Goal: Transaction & Acquisition: Book appointment/travel/reservation

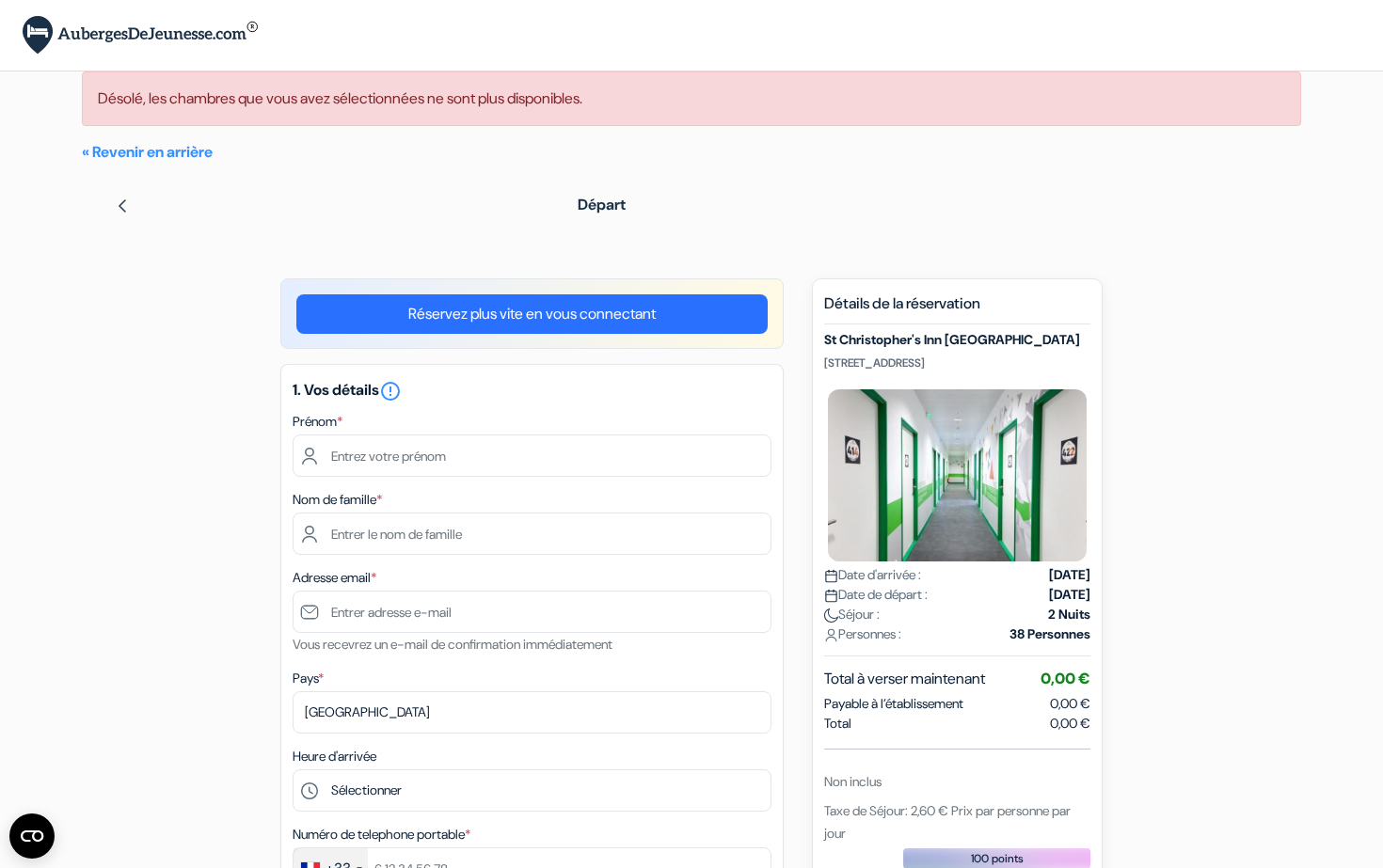
click at [194, 161] on p "« Revenir en arrière" at bounding box center [692, 153] width 1219 height 23
click at [176, 154] on link "« Revenir en arrière" at bounding box center [147, 152] width 131 height 20
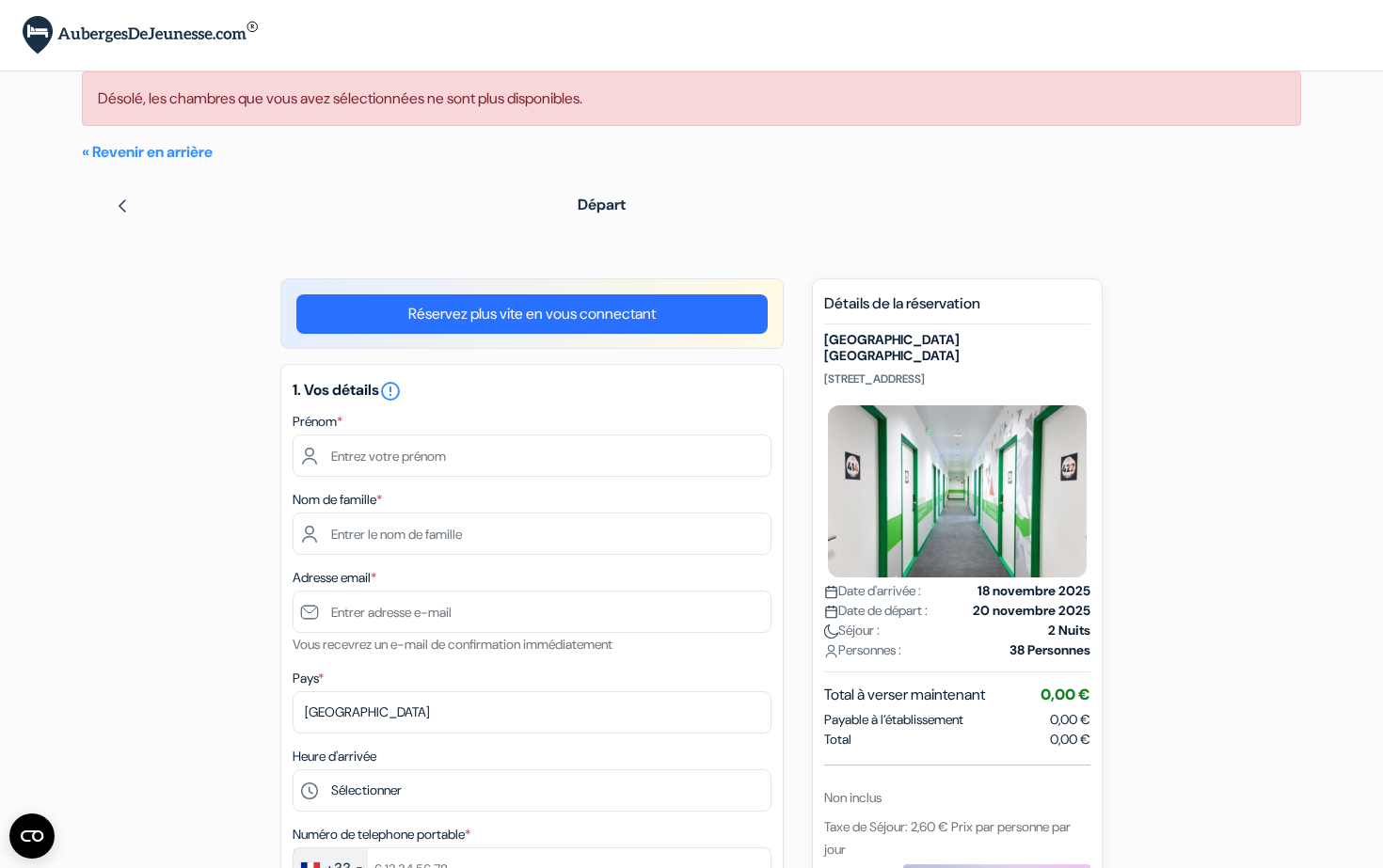
click at [531, 328] on link "Réservez plus vite en vous connectant" at bounding box center [531, 313] width 471 height 39
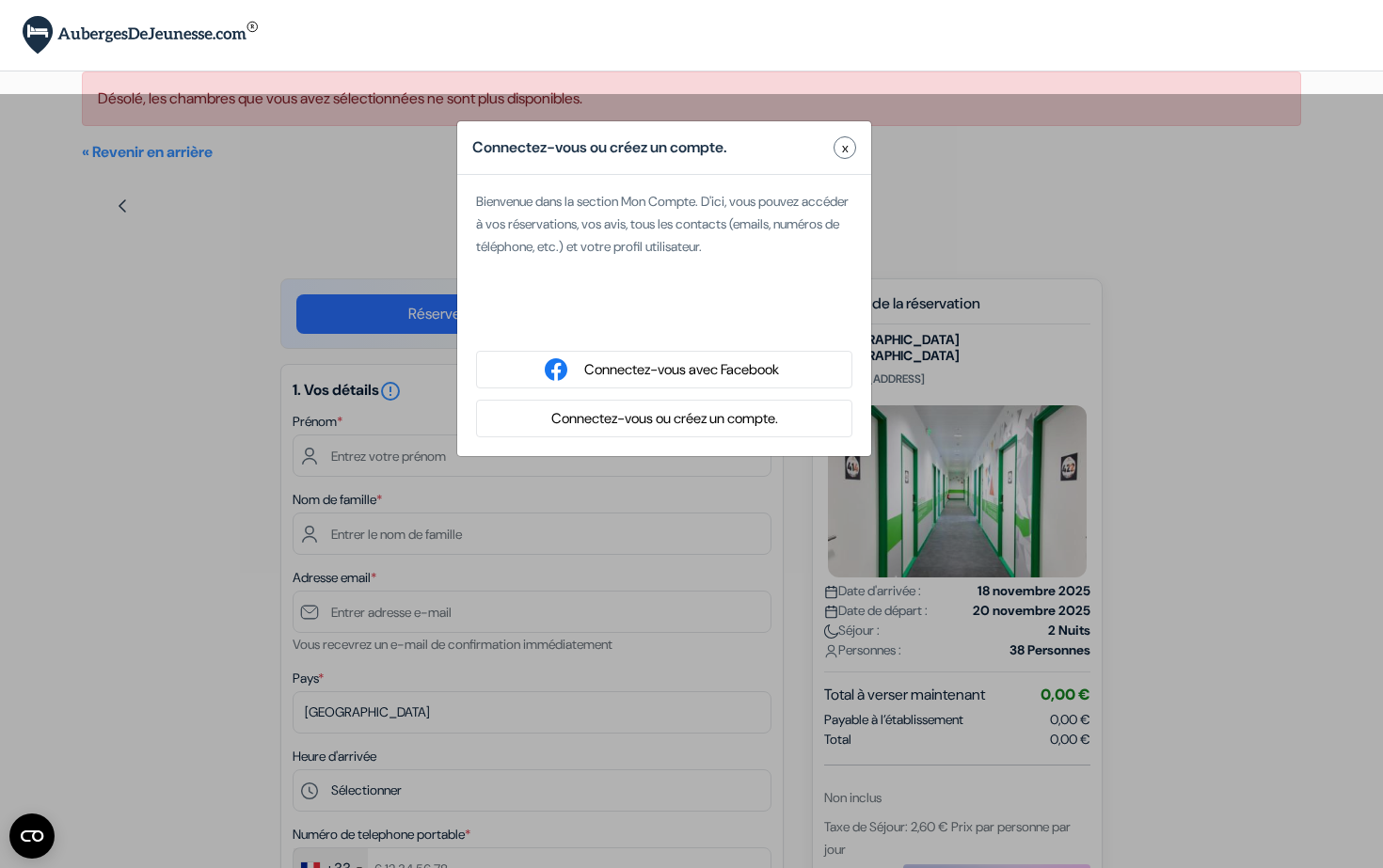
click at [668, 411] on button "Connectez-vous ou créez un compte." at bounding box center [664, 418] width 238 height 24
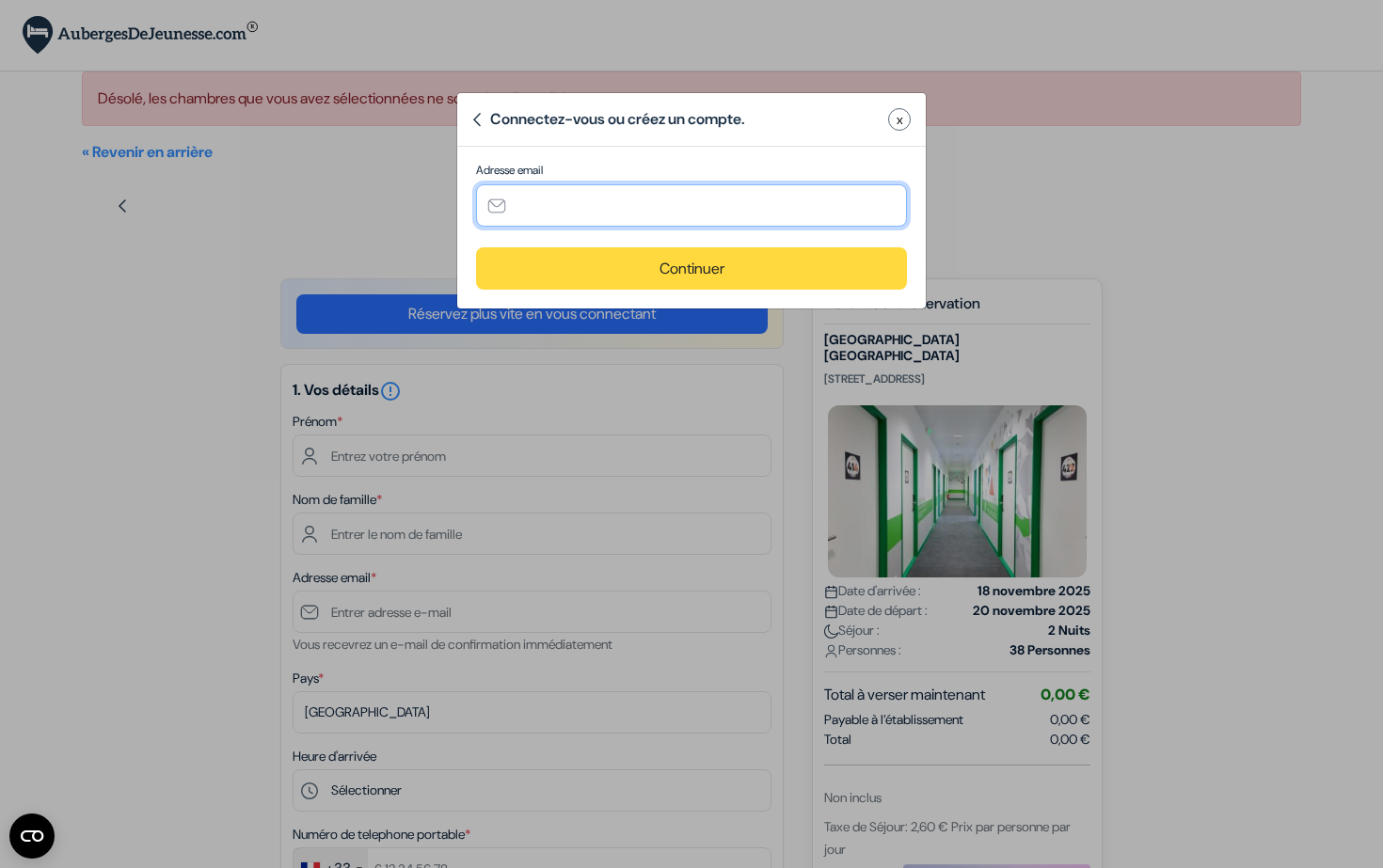
click at [615, 210] on input "text" at bounding box center [691, 205] width 431 height 42
click at [888, 115] on button "x" at bounding box center [900, 119] width 23 height 23
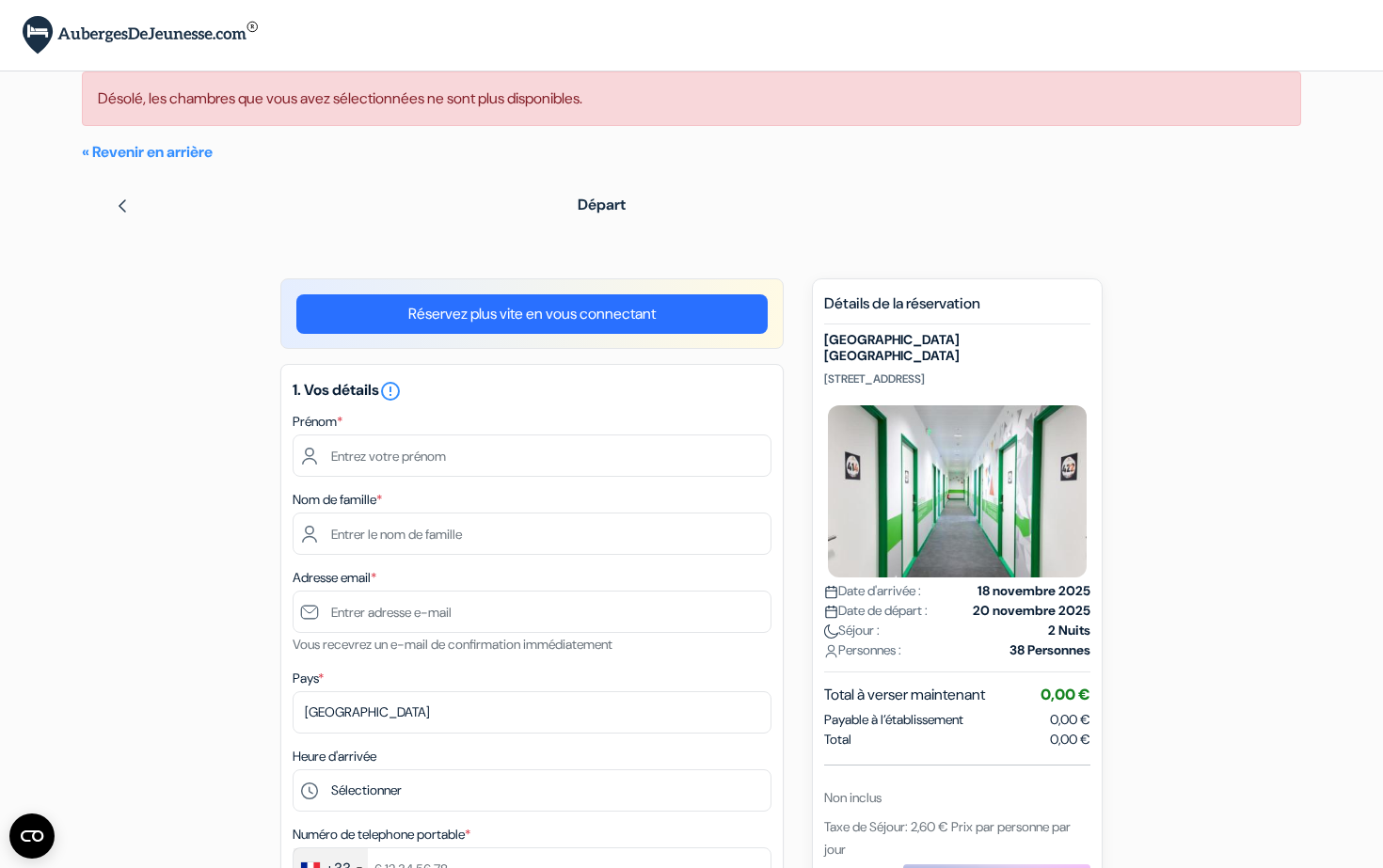
click at [172, 49] on img at bounding box center [140, 35] width 235 height 38
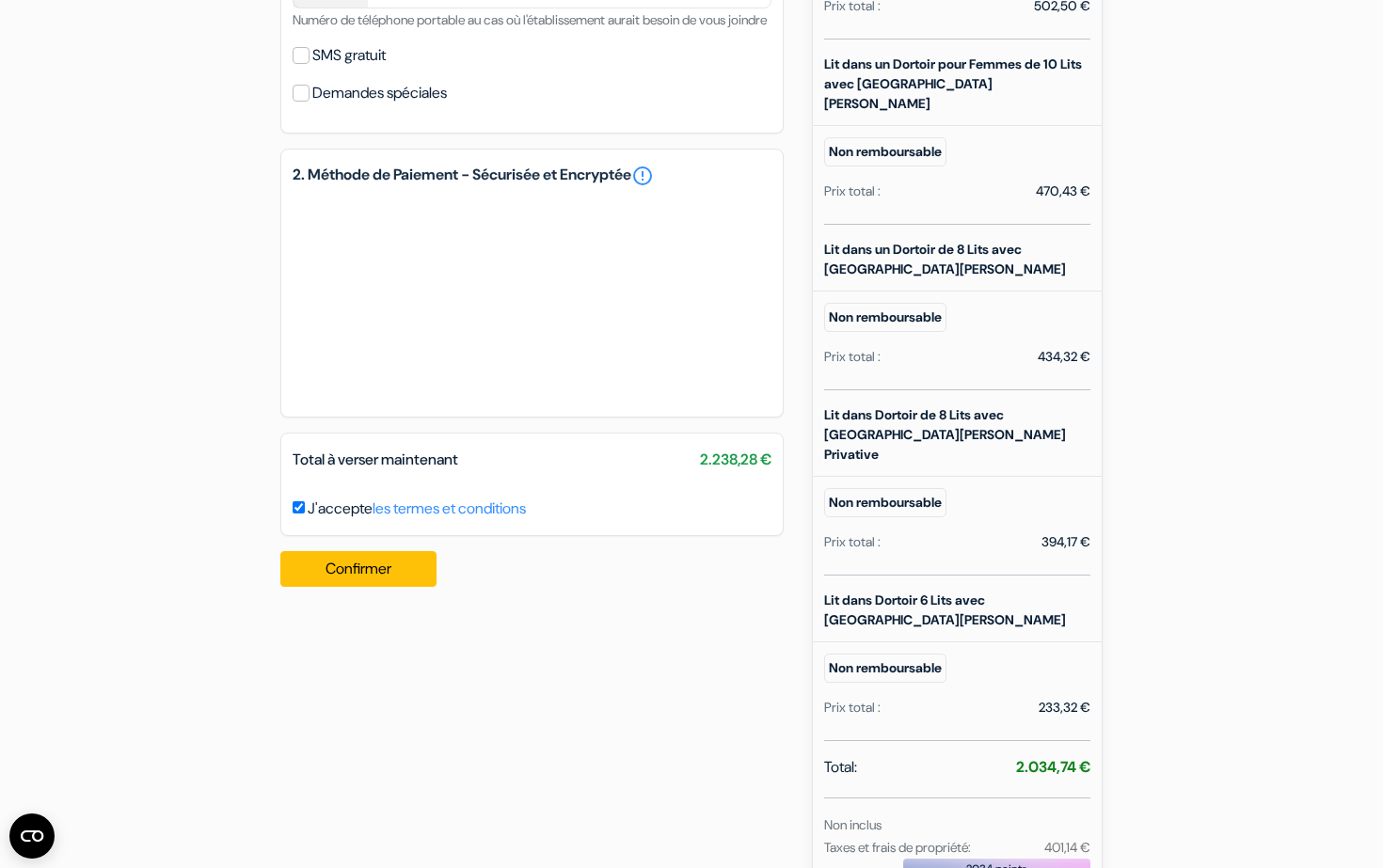
scroll to position [705, 0]
